Goal: Find specific page/section: Find specific page/section

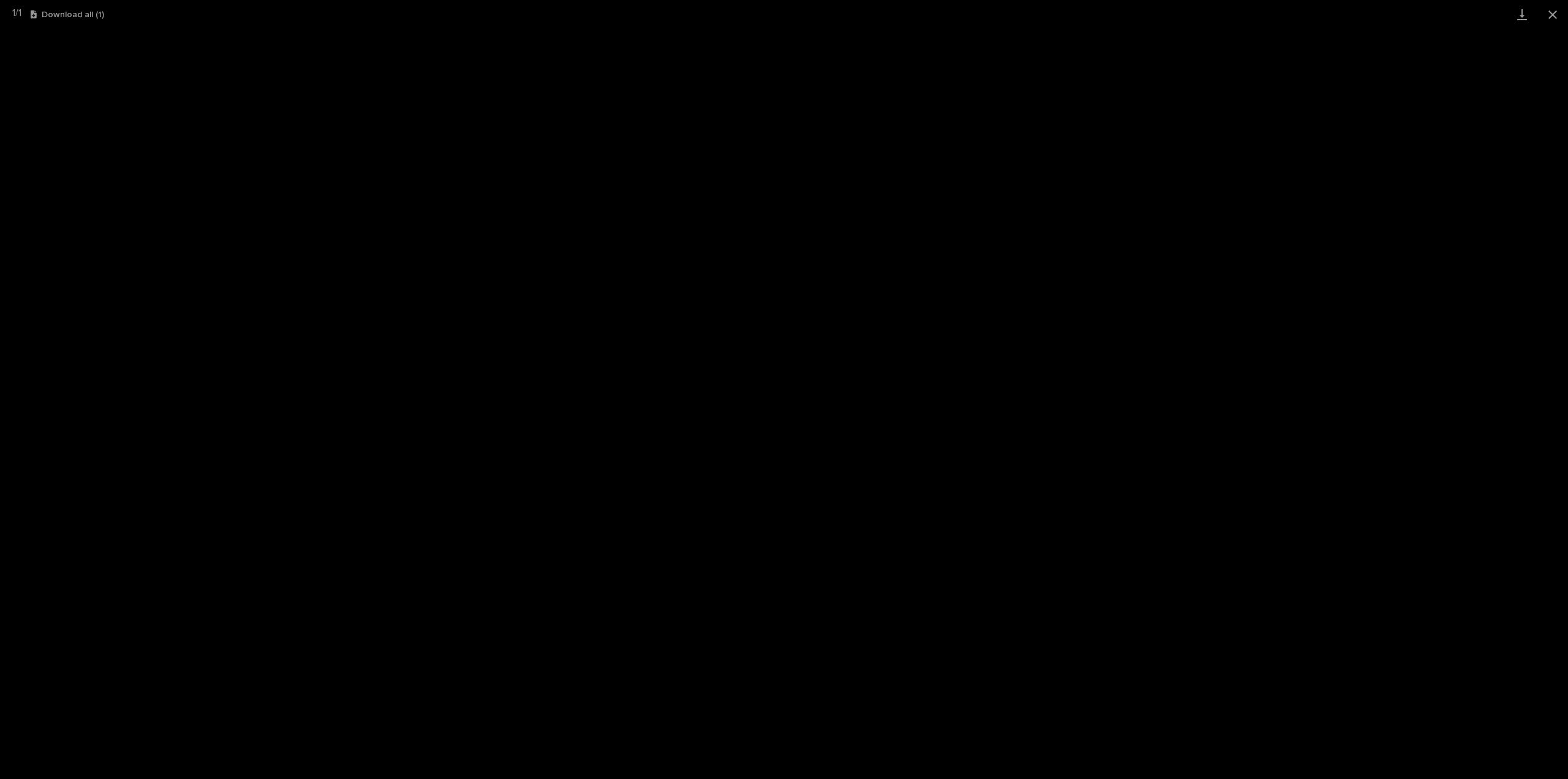
scroll to position [27, 0]
drag, startPoint x: 1555, startPoint y: 12, endPoint x: 1514, endPoint y: 22, distance: 42.2
click at [1555, 12] on button "Close gallery" at bounding box center [1553, 14] width 30 height 28
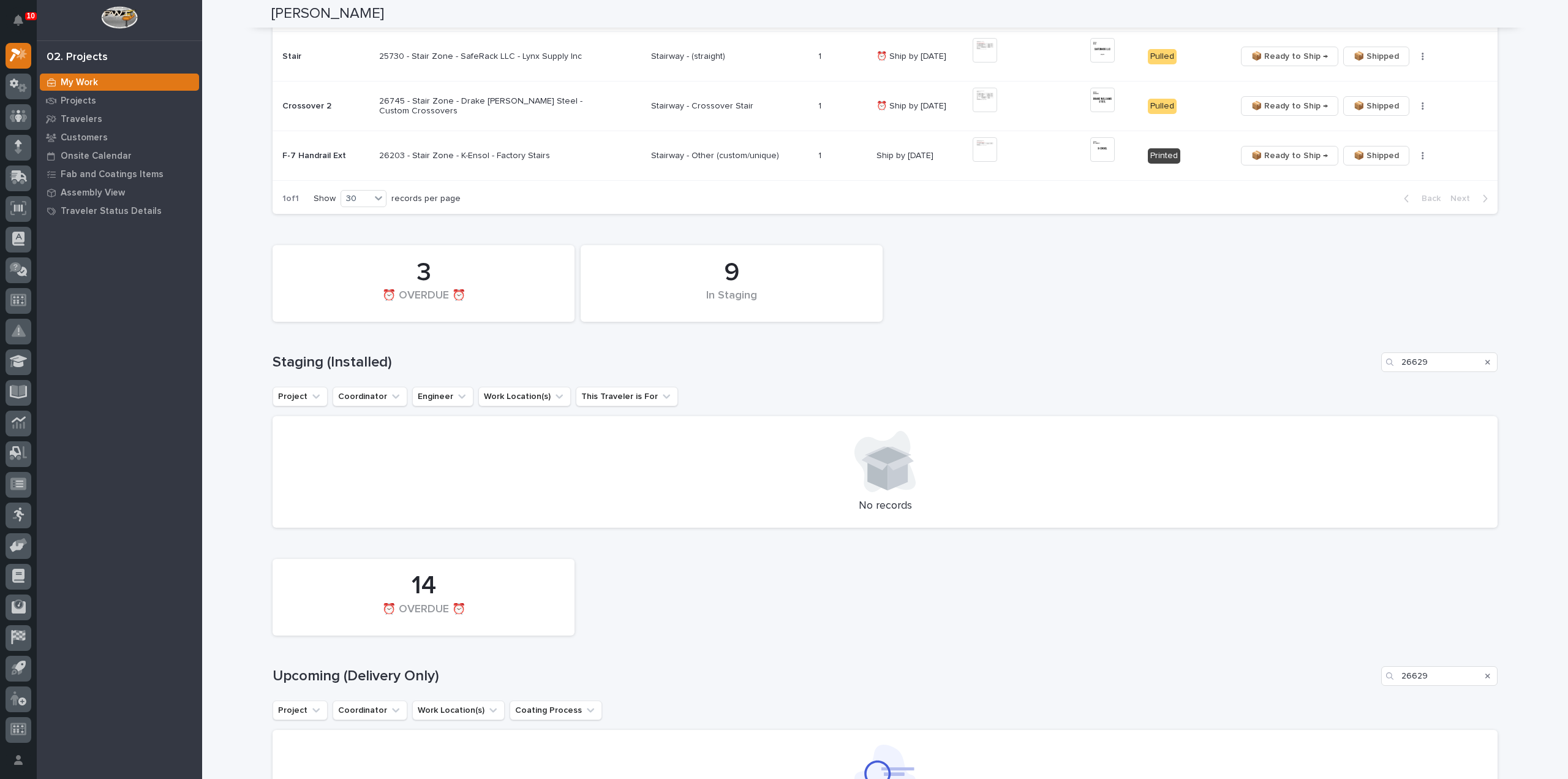
scroll to position [490, 0]
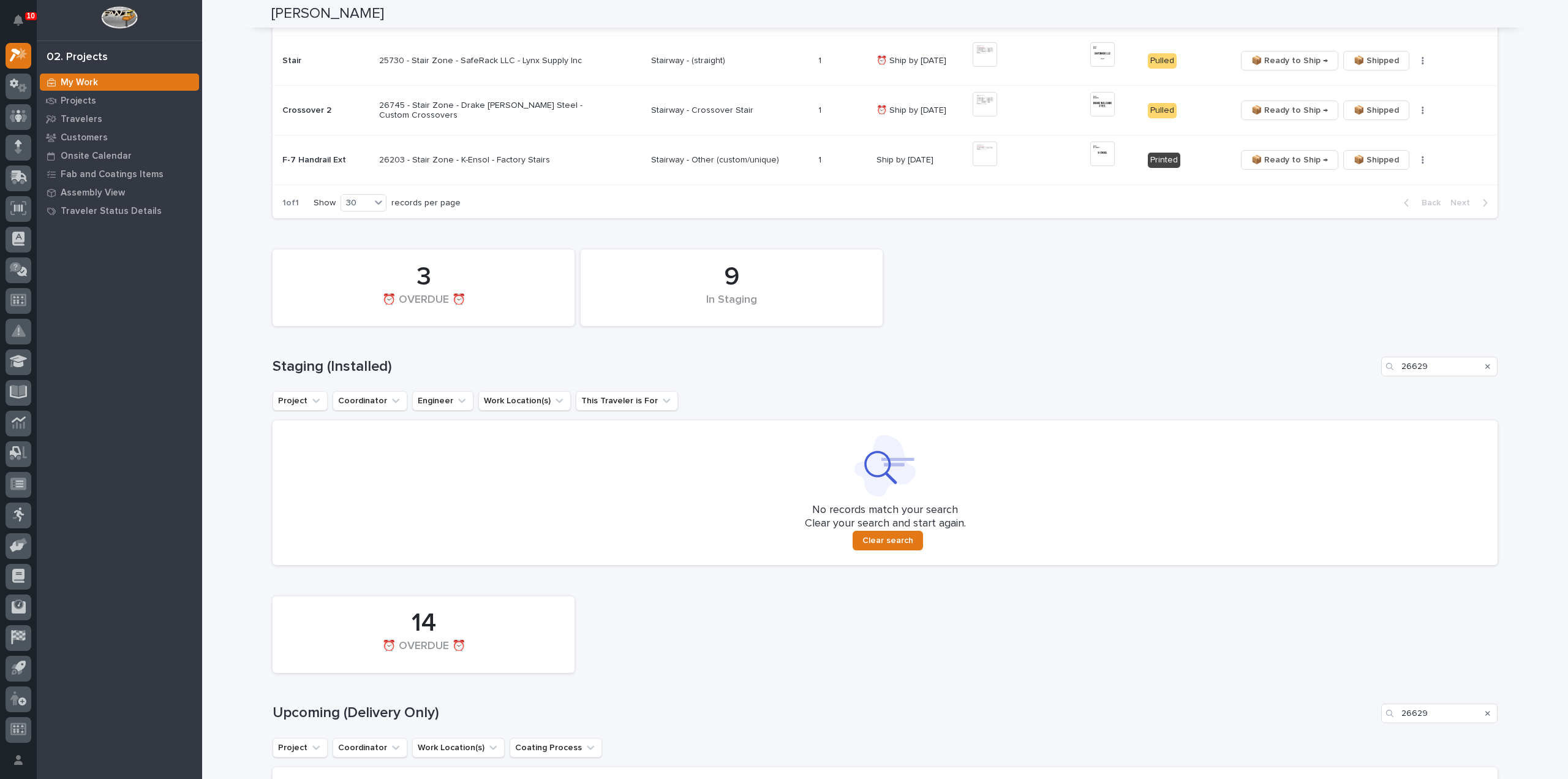
click at [1485, 367] on icon "Search" at bounding box center [1488, 366] width 5 height 7
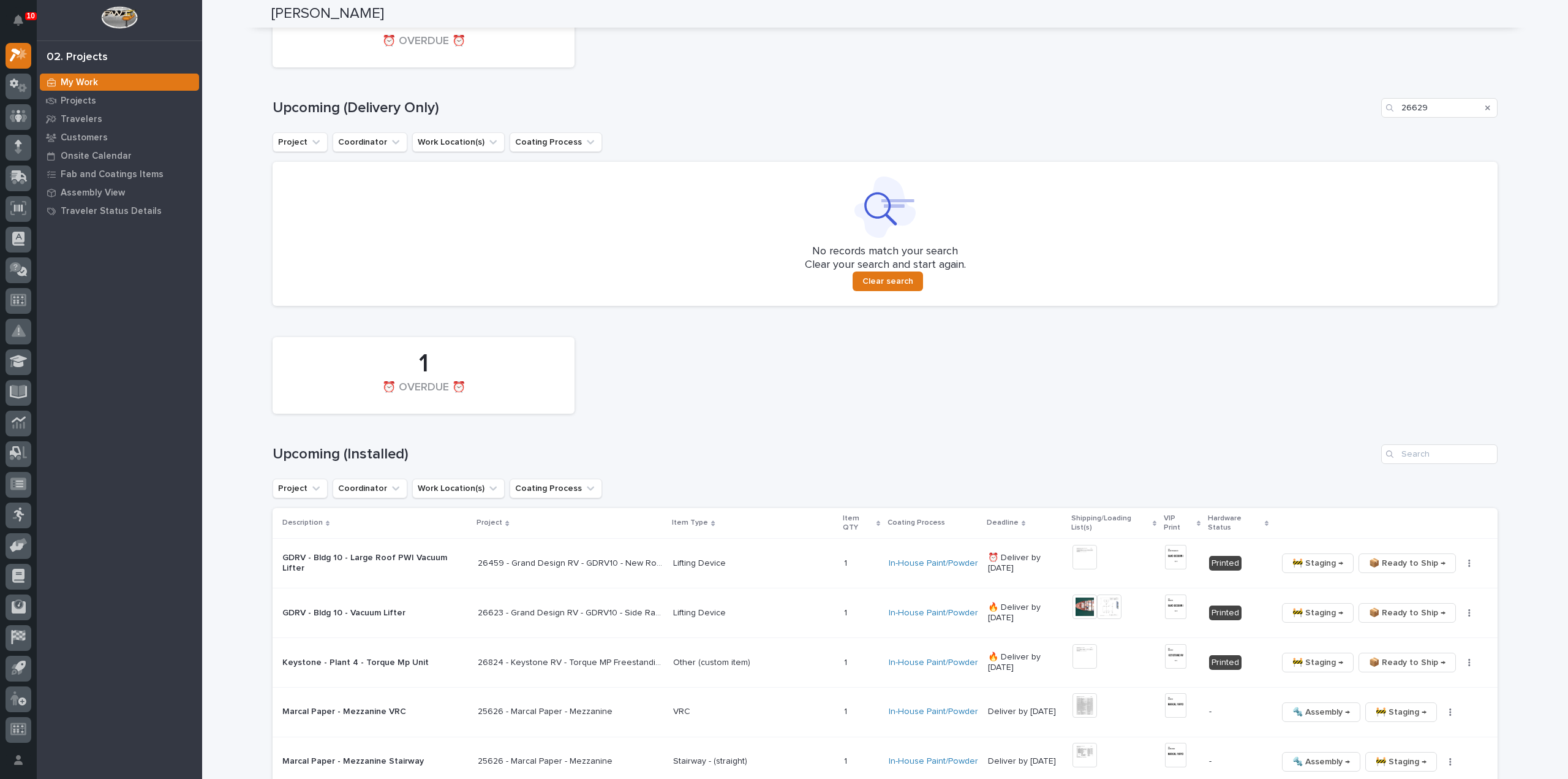
scroll to position [1743, 0]
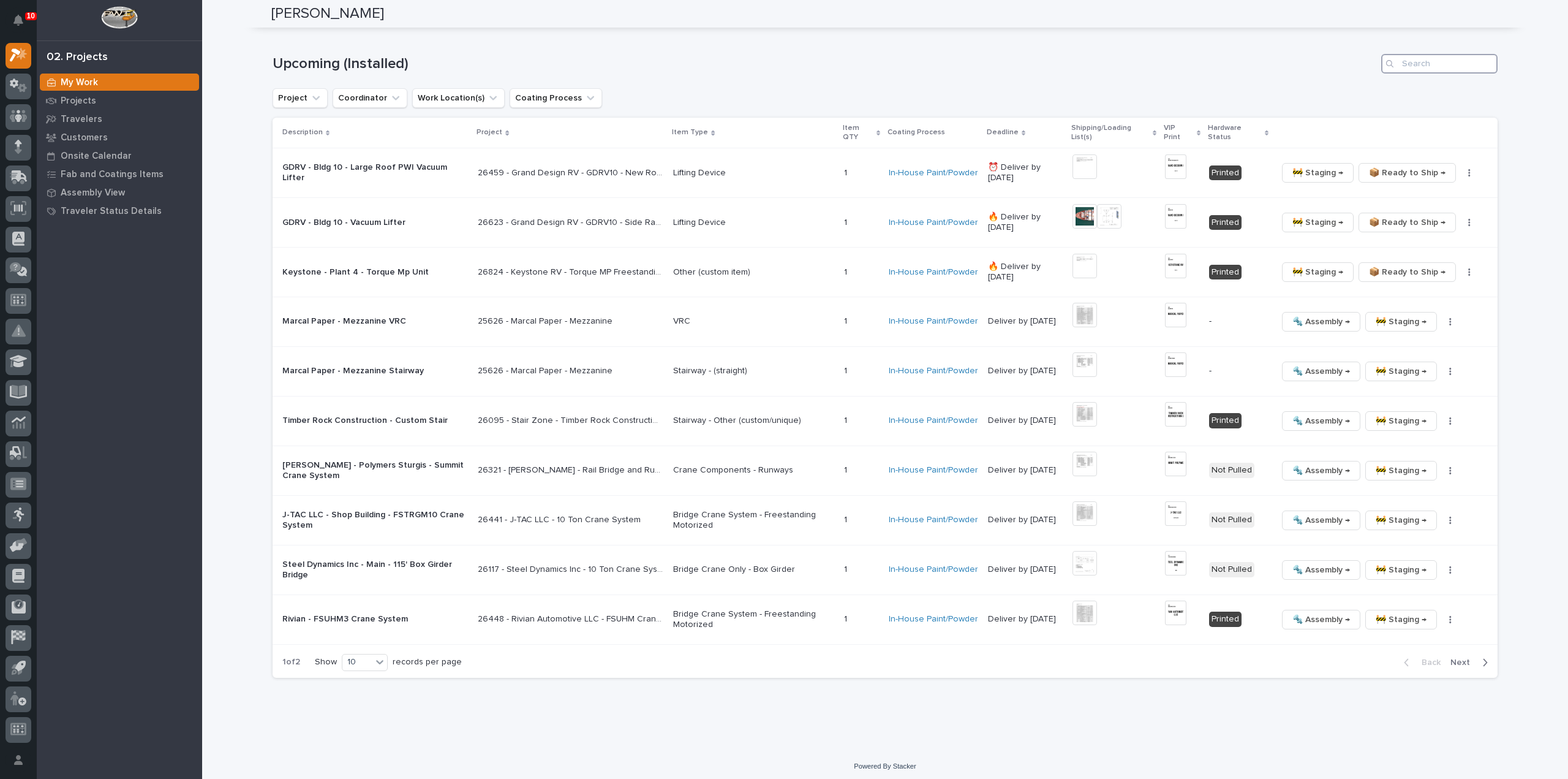
click at [1427, 65] on input "Search" at bounding box center [1439, 64] width 117 height 20
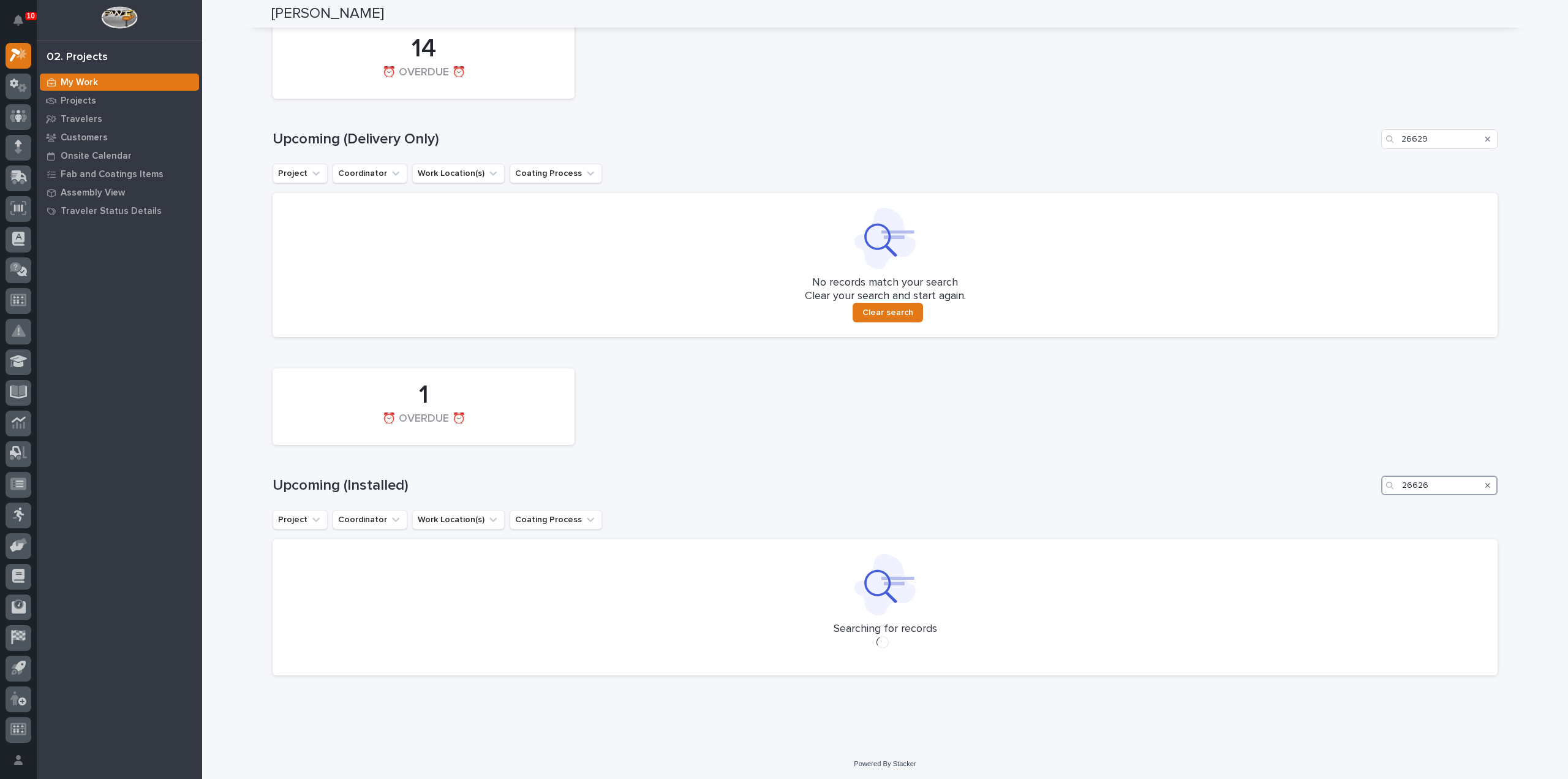
scroll to position [1330, 0]
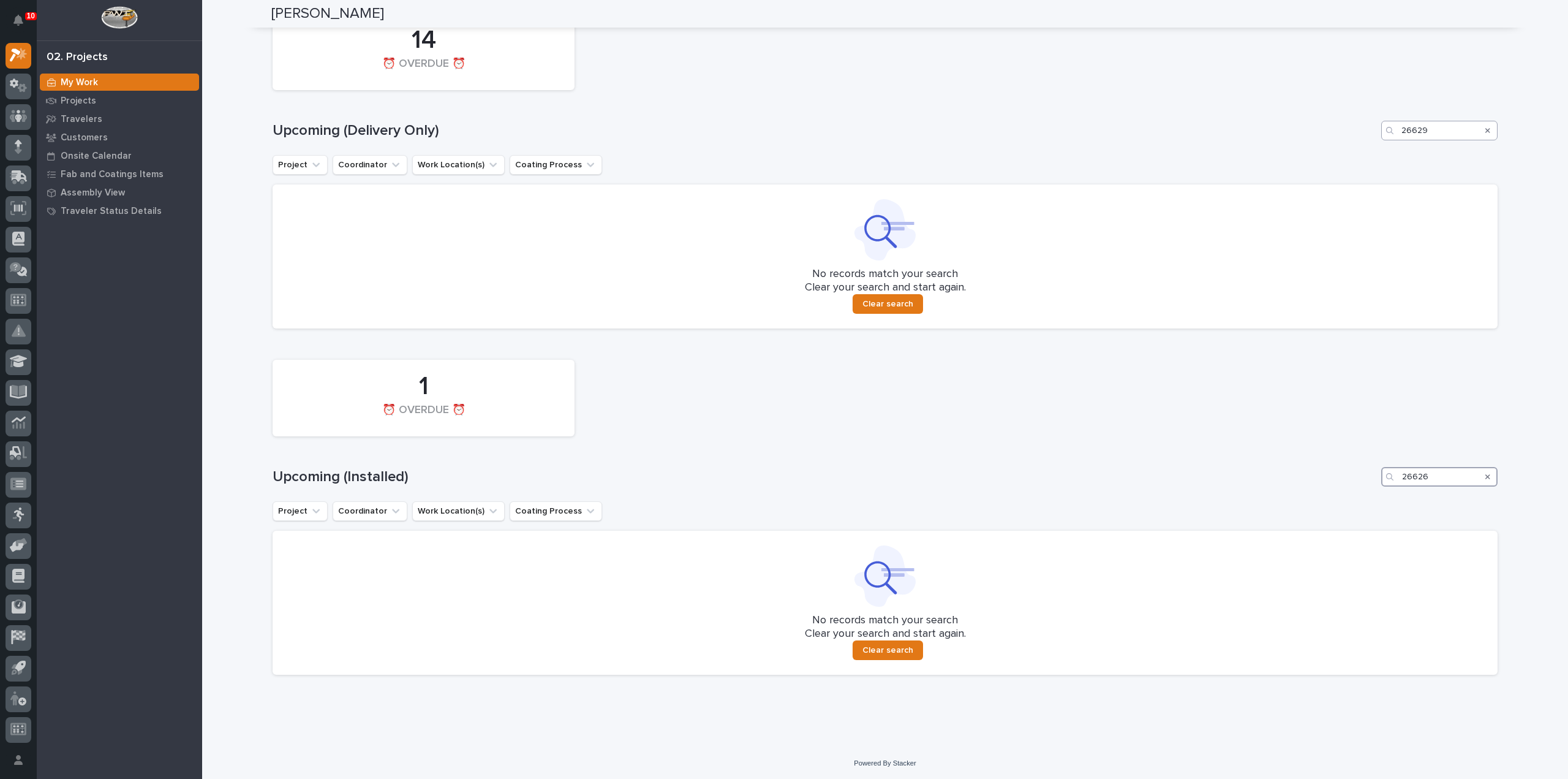
type input "26626"
drag, startPoint x: 1427, startPoint y: 135, endPoint x: 1328, endPoint y: 151, distance: 100.3
click at [1328, 151] on div "14 ⏰ OVERDUE ⏰ Upcoming (Delivery Only) 26629 Project Coordinator Work Location…" at bounding box center [886, 167] width 1226 height 321
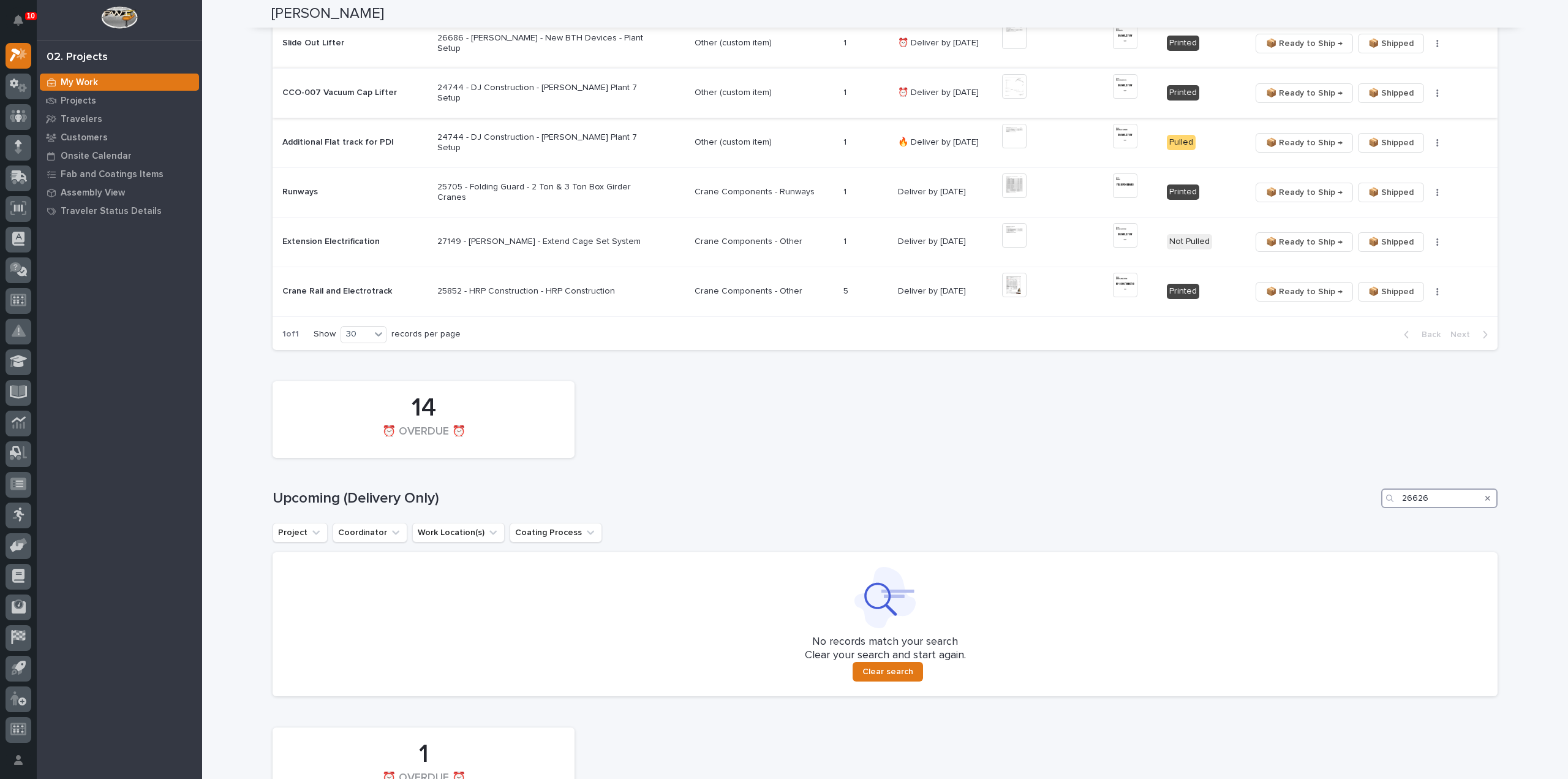
scroll to position [718, 0]
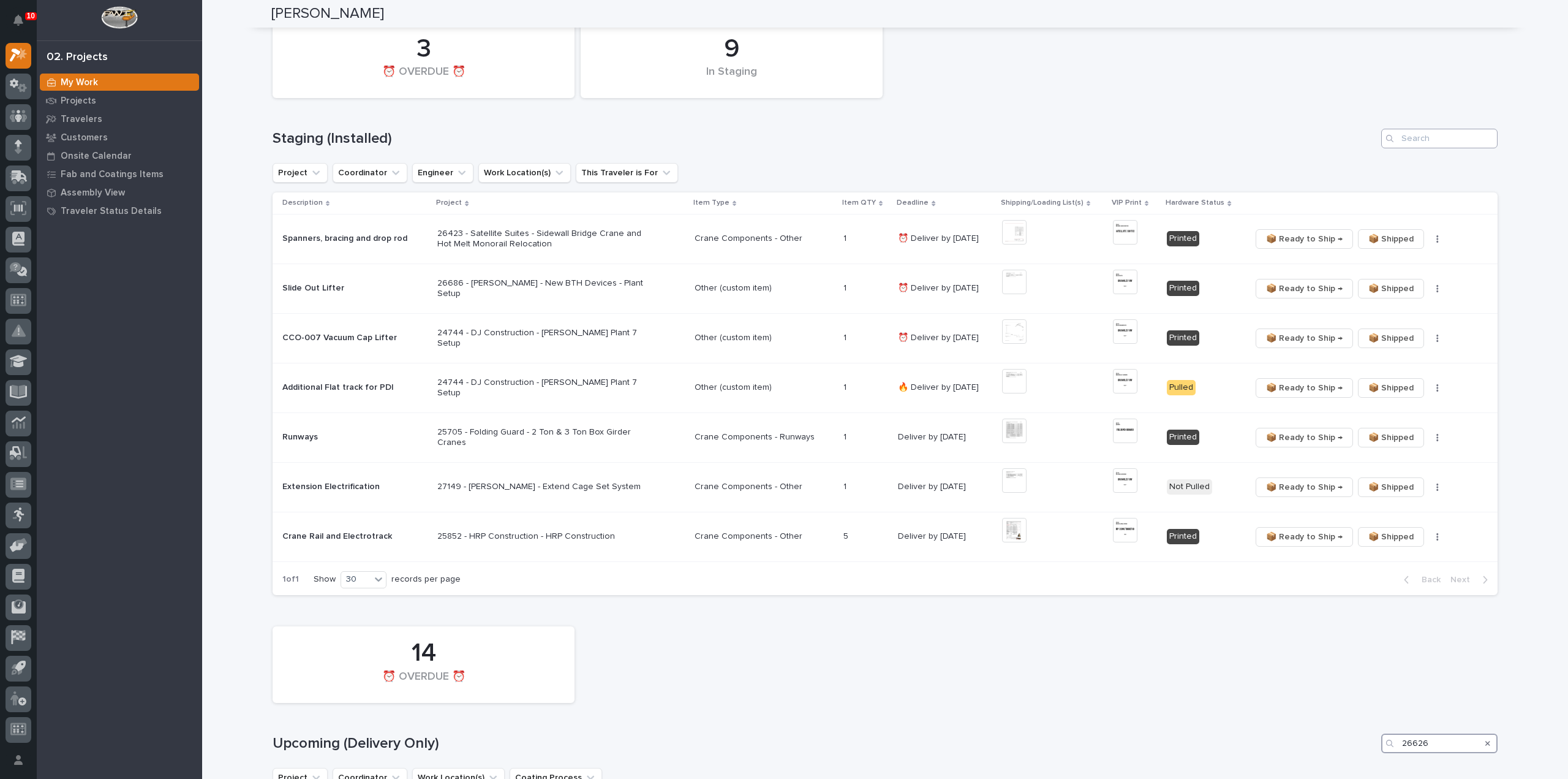
type input "26626"
click at [1443, 139] on input "Search" at bounding box center [1439, 139] width 117 height 20
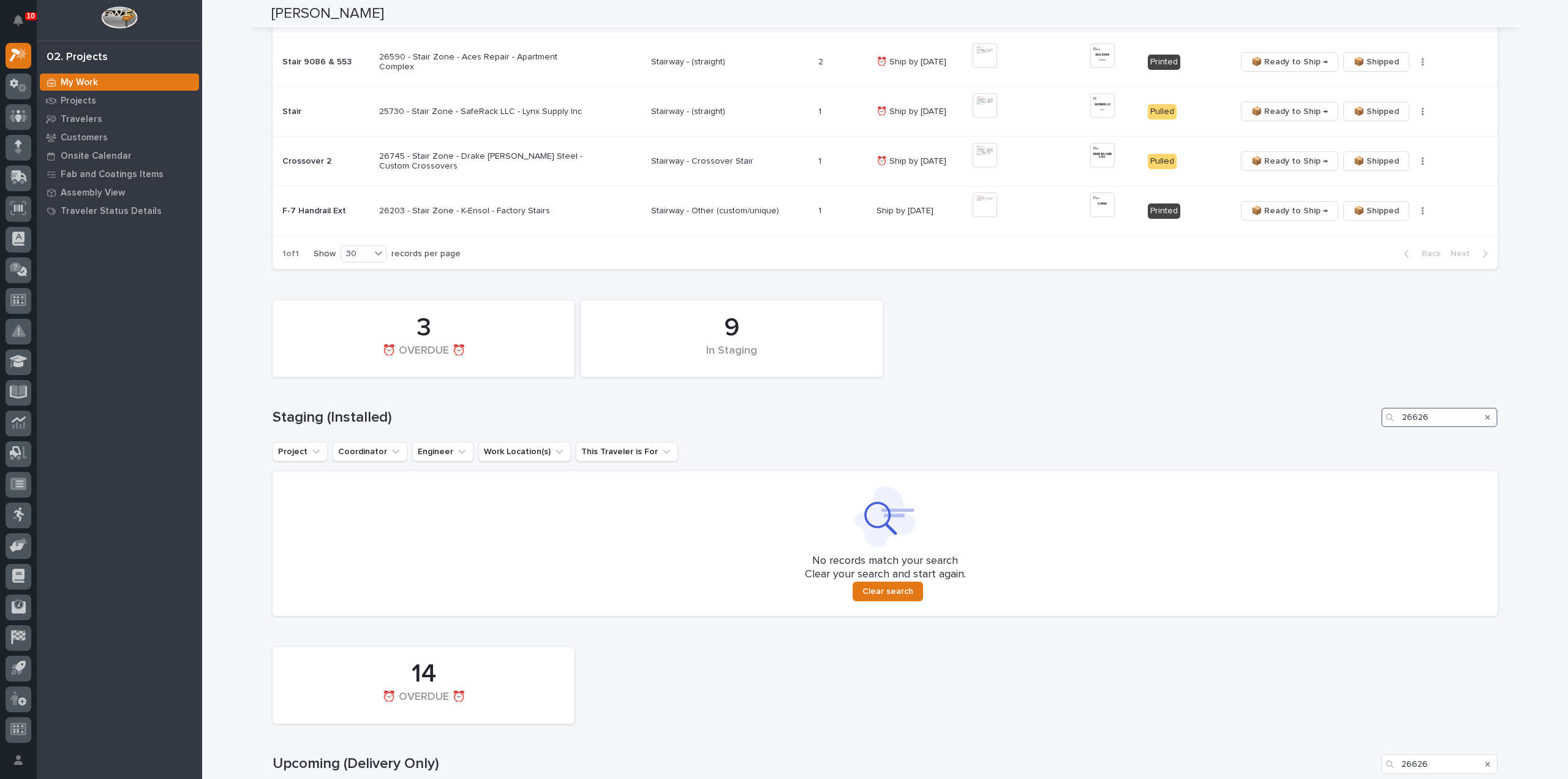
scroll to position [100, 0]
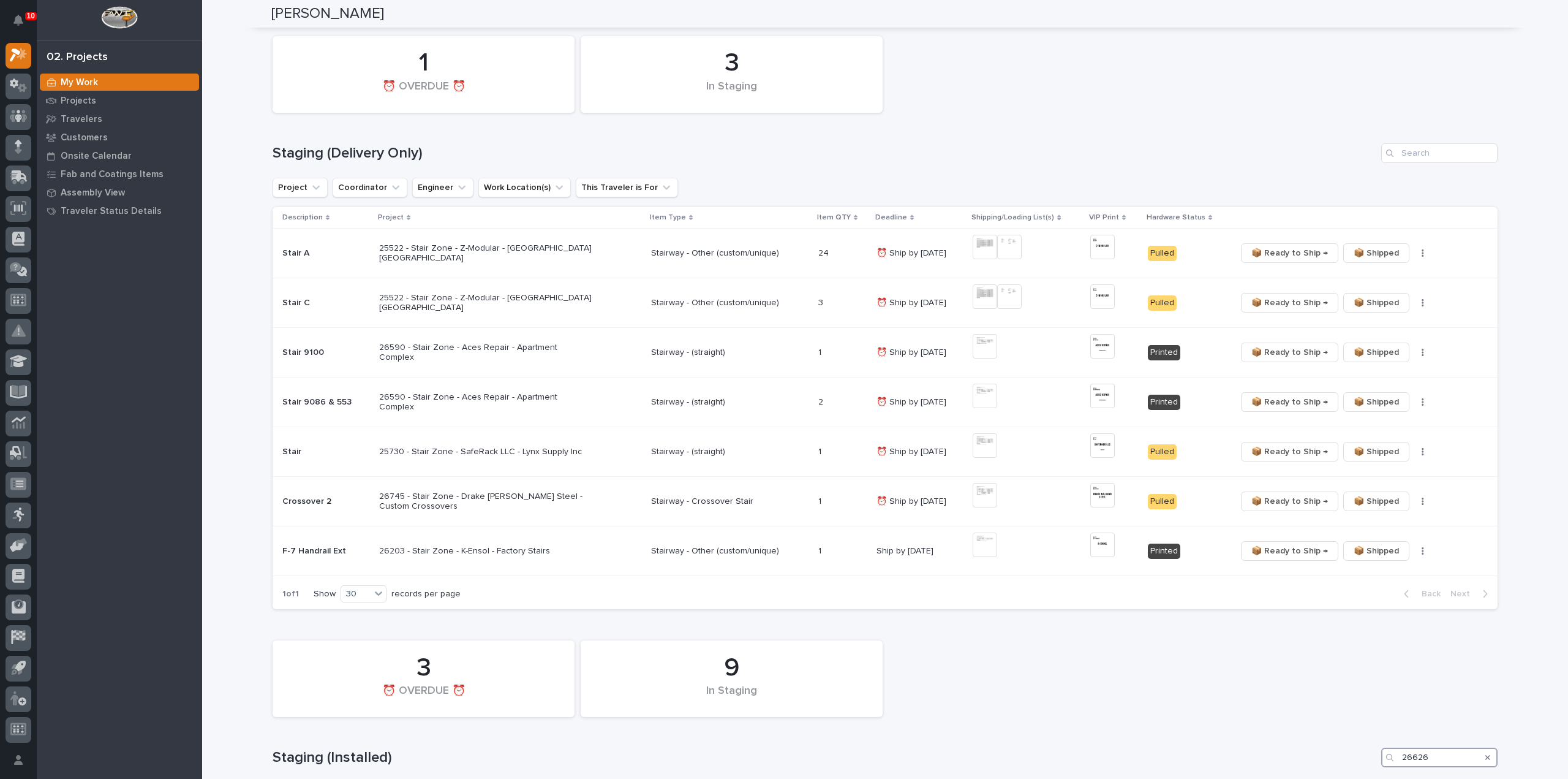
type input "26626"
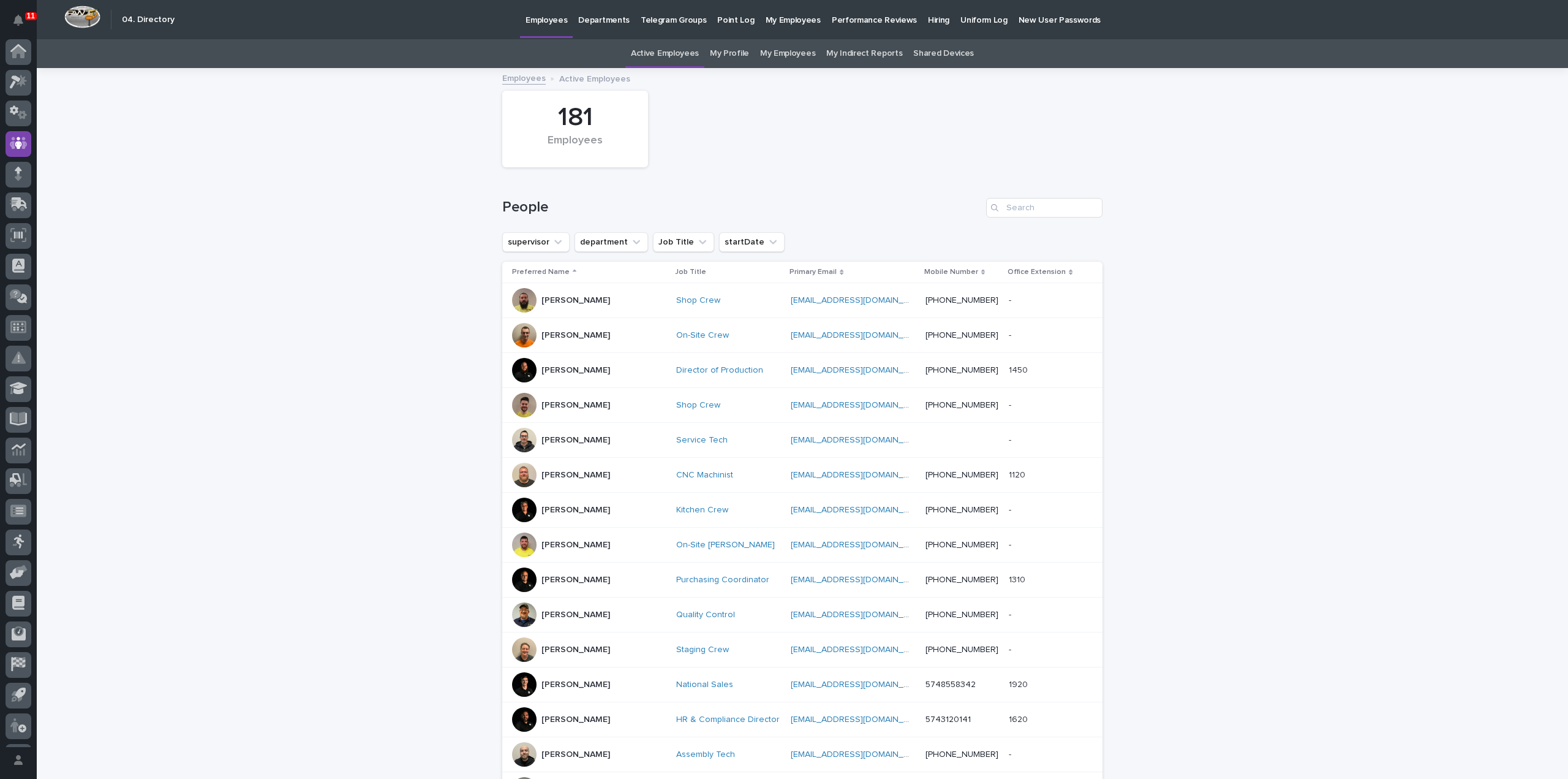
scroll to position [27, 0]
